Goal: Transaction & Acquisition: Purchase product/service

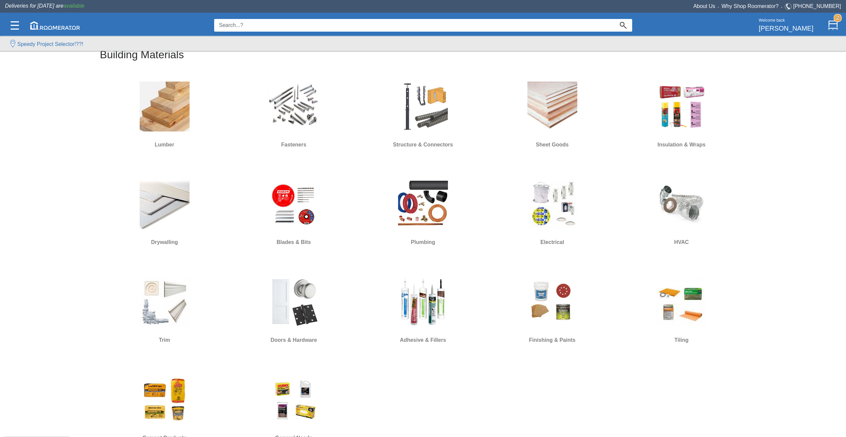
scroll to position [233, 0]
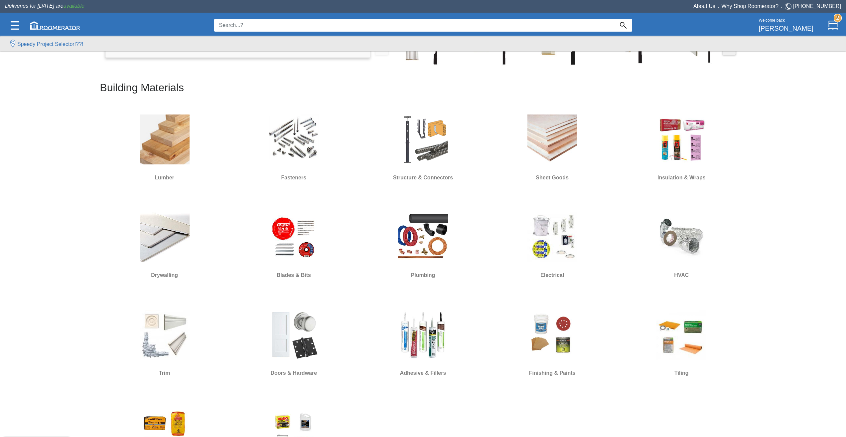
click at [656, 149] on div at bounding box center [681, 139] width 83 height 60
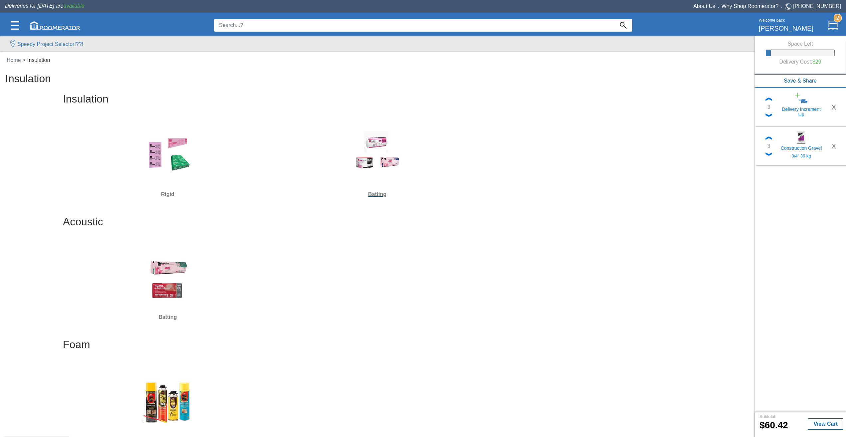
click at [380, 166] on img at bounding box center [377, 156] width 50 height 50
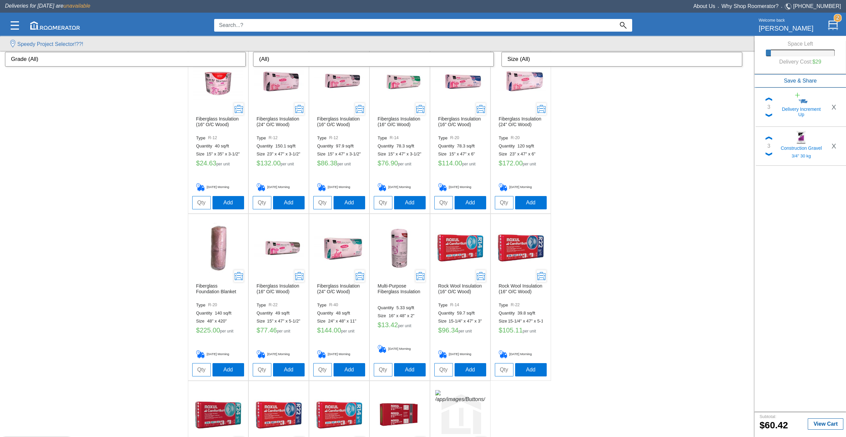
scroll to position [163, 0]
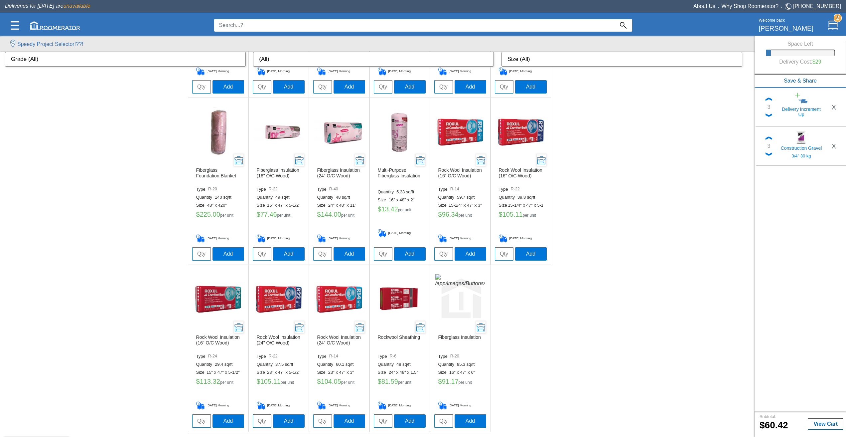
click at [216, 137] on img at bounding box center [218, 132] width 50 height 50
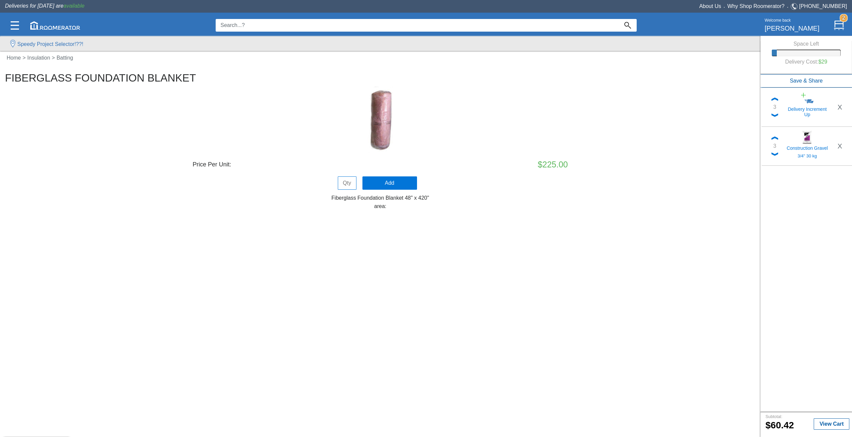
click at [312, 27] on input at bounding box center [417, 25] width 403 height 13
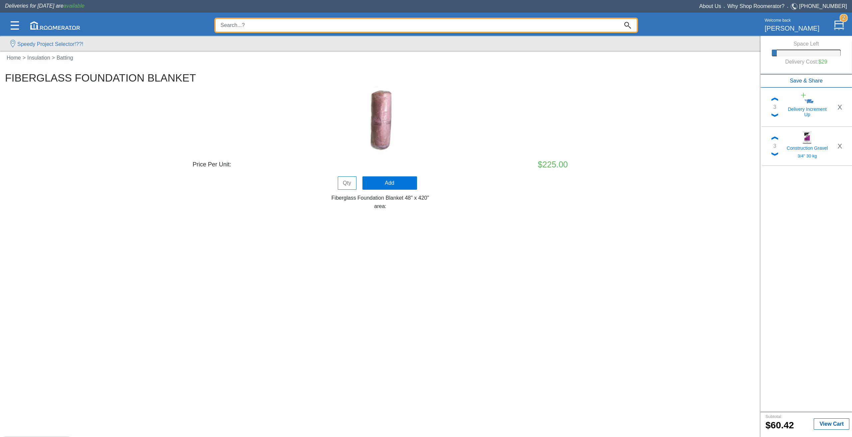
click at [312, 27] on input at bounding box center [417, 25] width 403 height 13
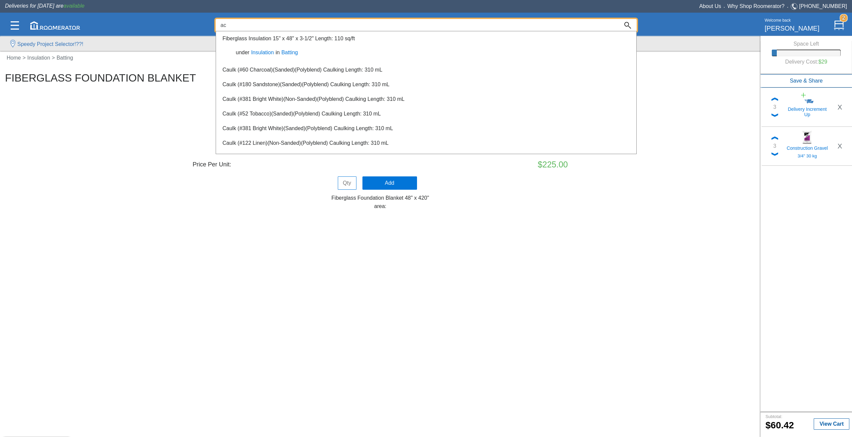
type input "a"
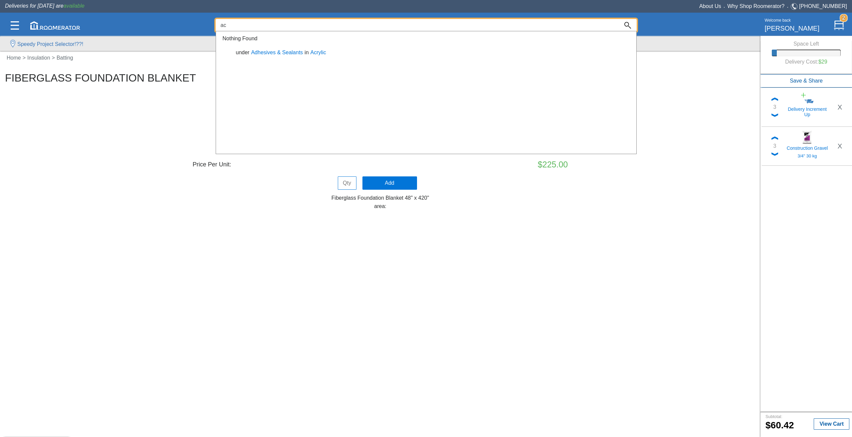
type input "a"
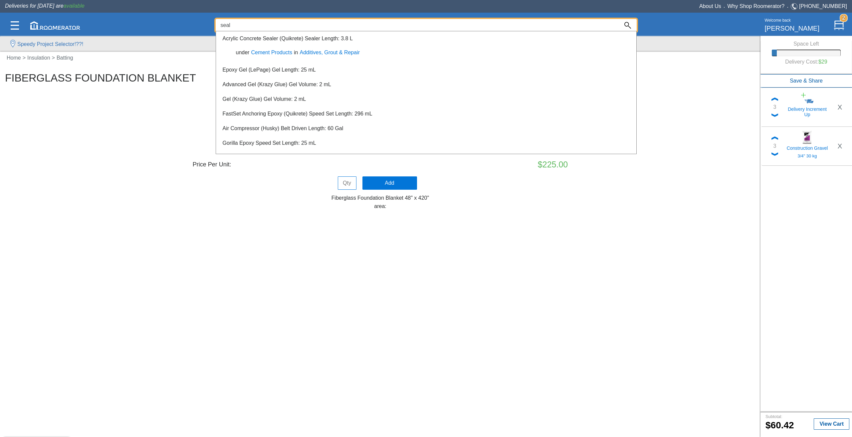
type input "seal"
click at [133, 123] on div at bounding box center [426, 235] width 852 height 404
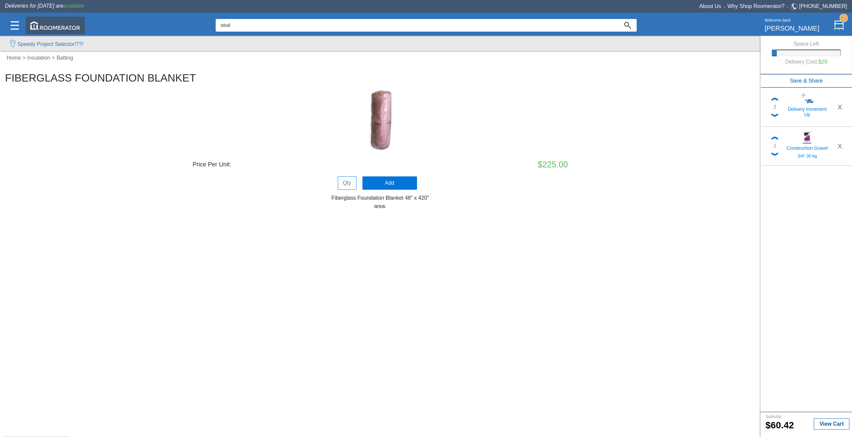
click at [50, 23] on img at bounding box center [55, 25] width 50 height 8
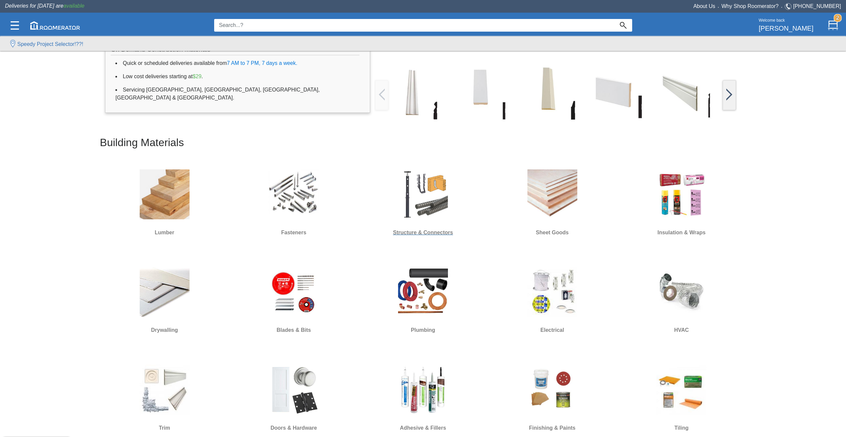
scroll to position [233, 0]
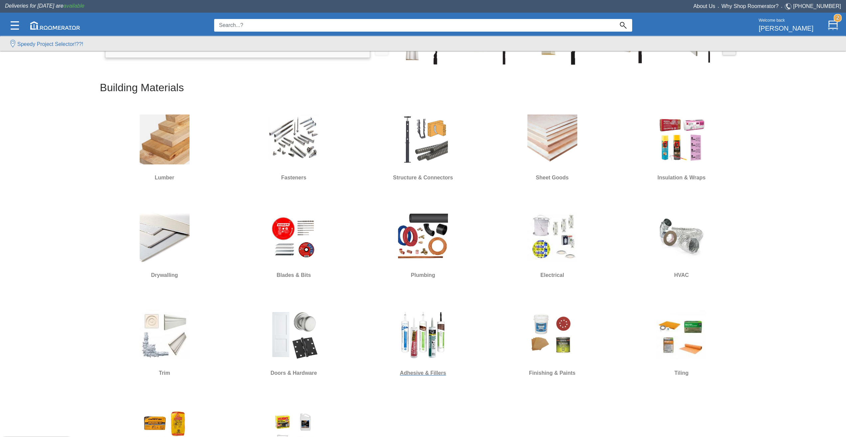
click at [423, 346] on img at bounding box center [423, 335] width 50 height 50
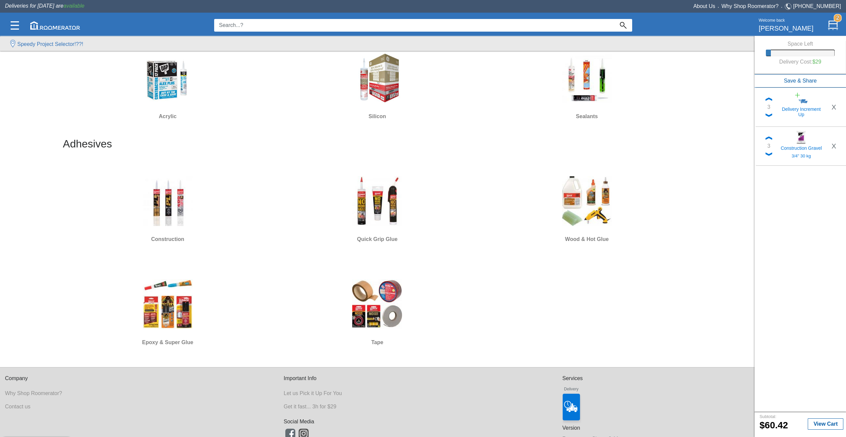
scroll to position [97, 0]
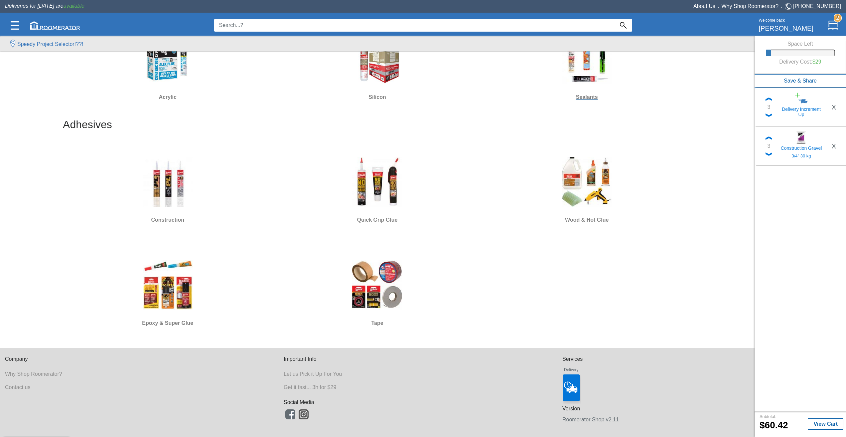
click at [586, 66] on img at bounding box center [587, 59] width 50 height 50
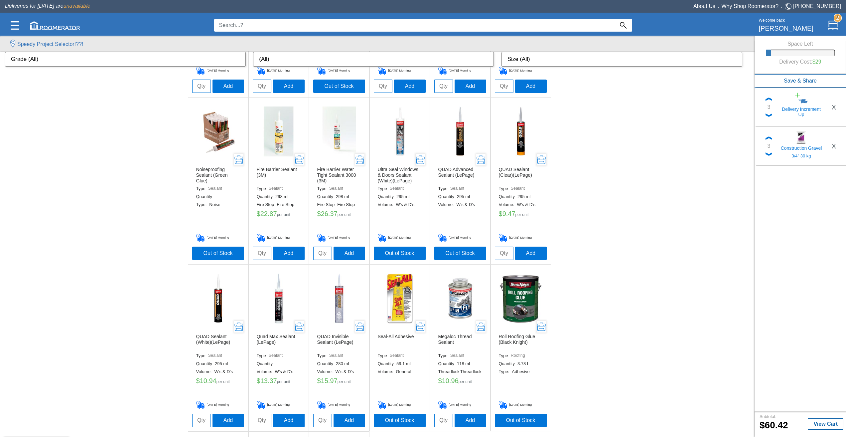
scroll to position [31, 0]
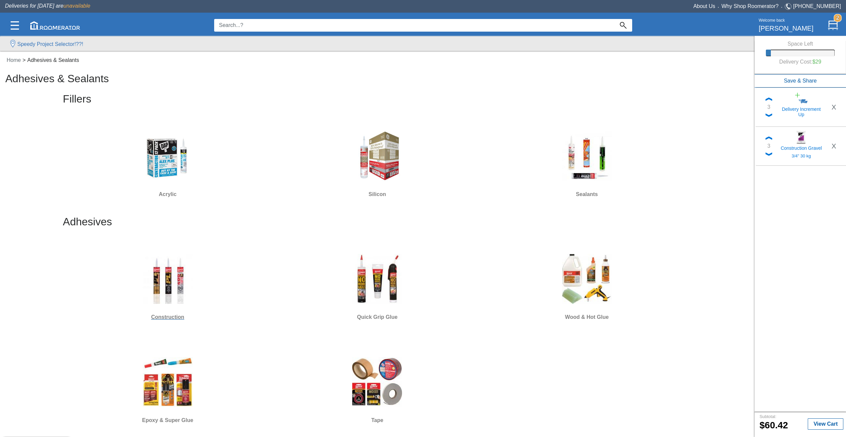
click at [202, 278] on div at bounding box center [168, 279] width 204 height 60
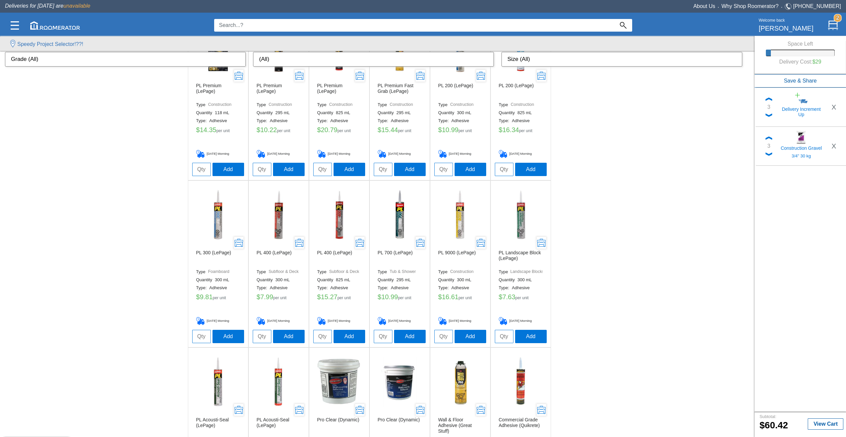
scroll to position [200, 0]
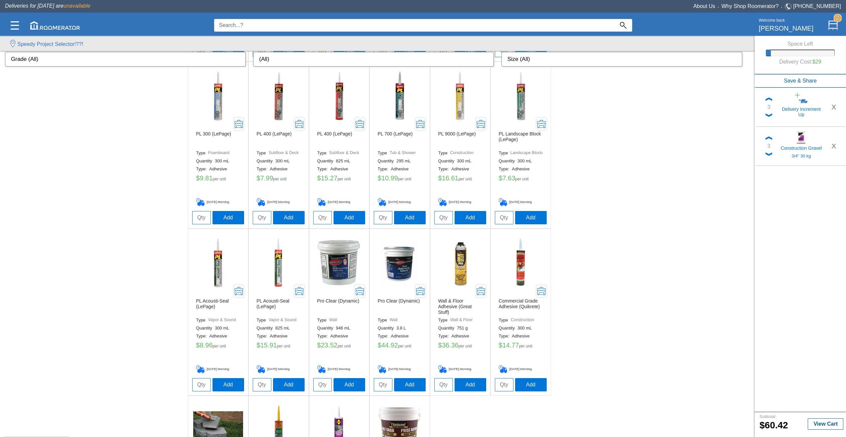
click at [226, 266] on img at bounding box center [218, 263] width 50 height 50
